Goal: Transaction & Acquisition: Purchase product/service

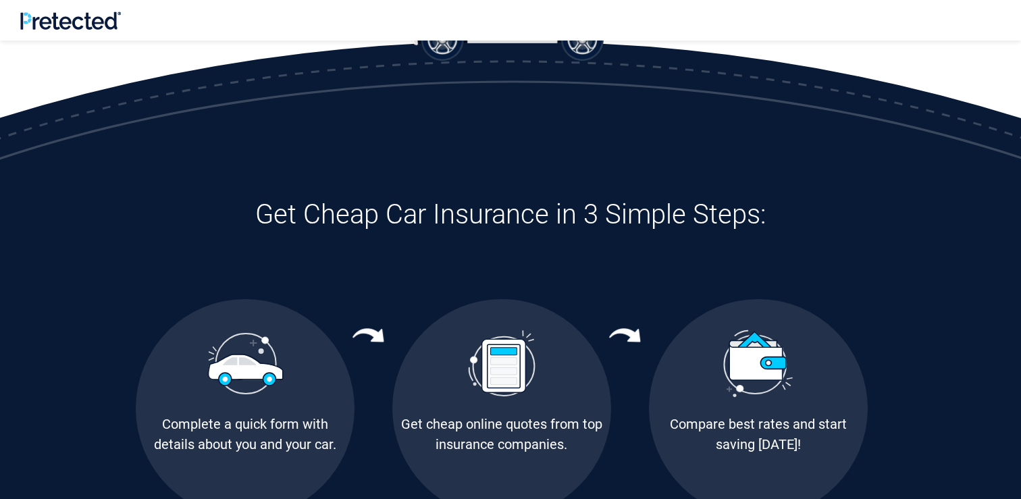
scroll to position [664, 0]
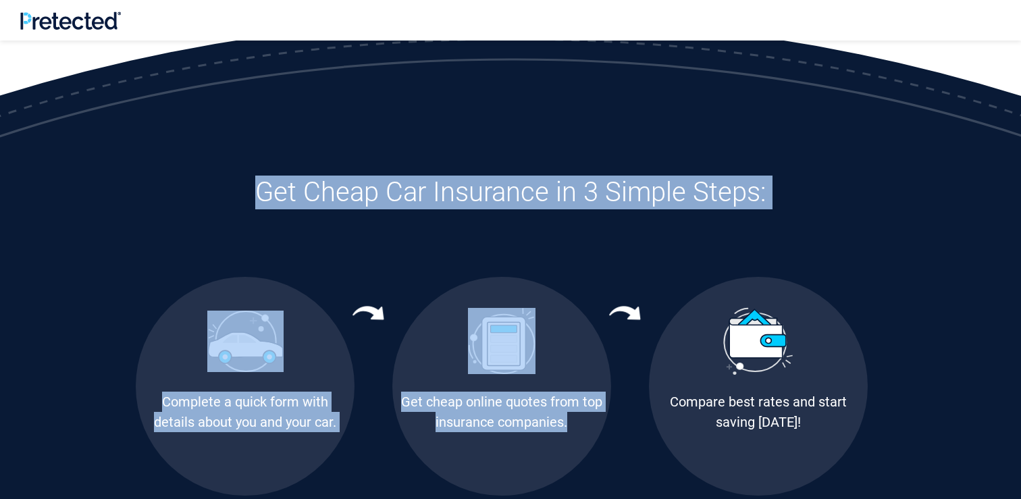
drag, startPoint x: 263, startPoint y: 195, endPoint x: 682, endPoint y: 217, distance: 419.4
click at [682, 217] on div "Get Cheap Car Insurance in 3 Simple Steps: Complete a quick form with details a…" at bounding box center [511, 336] width 770 height 320
click at [605, 184] on h3 "Get Cheap Car Insurance in 3 Simple Steps:" at bounding box center [511, 193] width 750 height 34
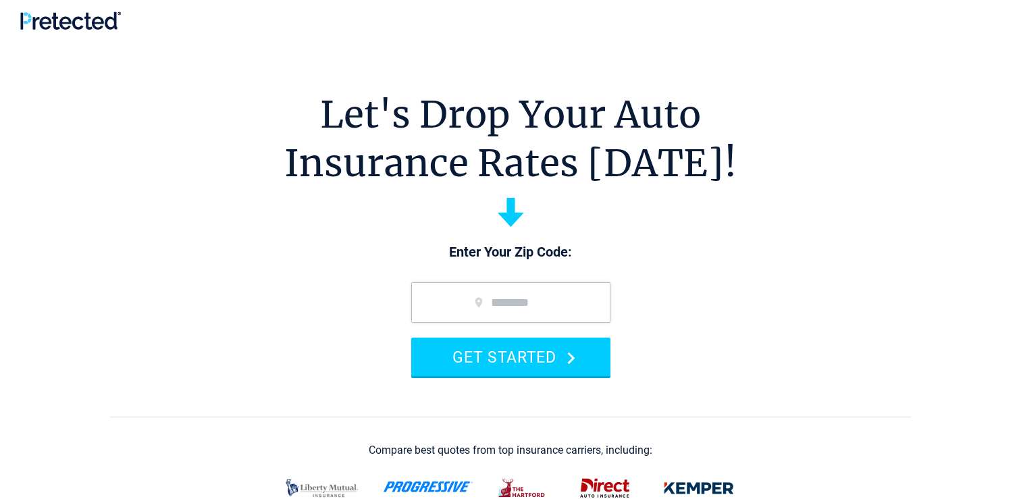
scroll to position [0, 0]
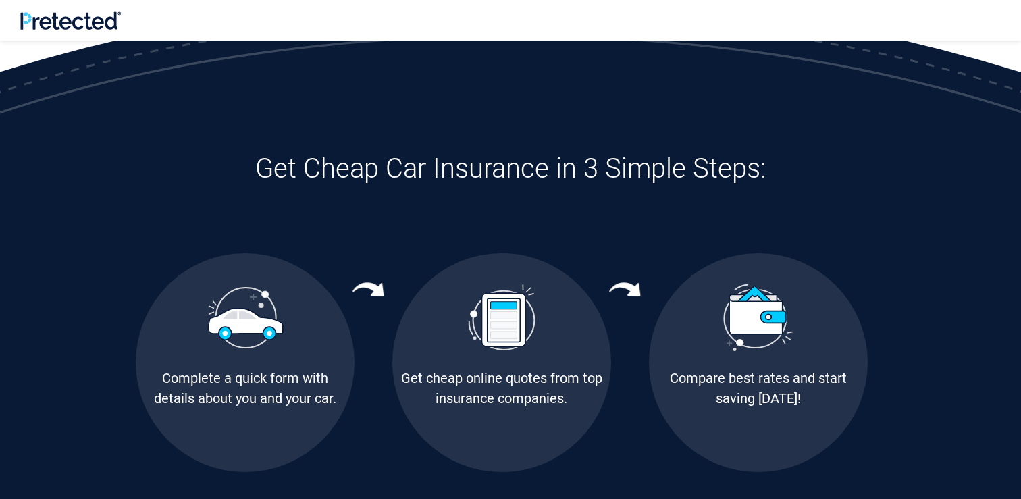
scroll to position [690, 0]
